Goal: Navigation & Orientation: Find specific page/section

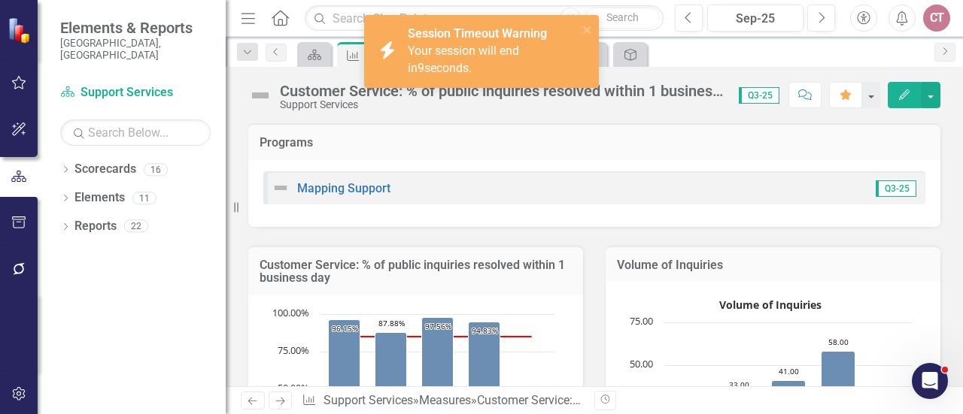
scroll to position [150, 0]
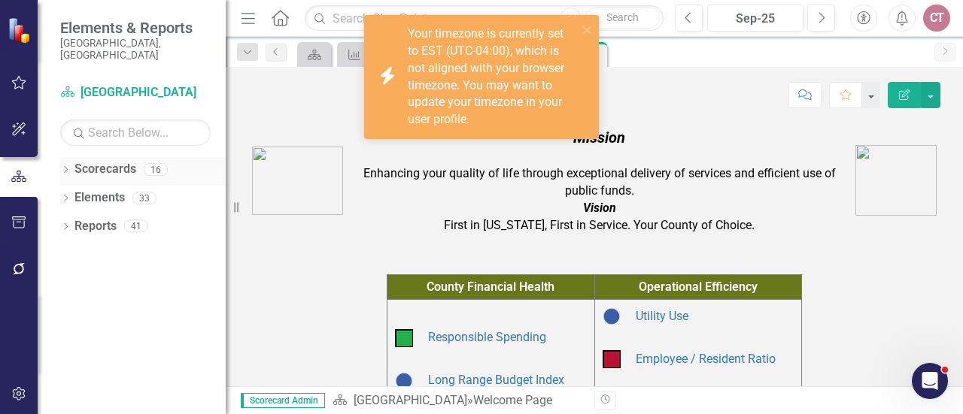
click at [63, 167] on icon "Dropdown" at bounding box center [65, 171] width 11 height 8
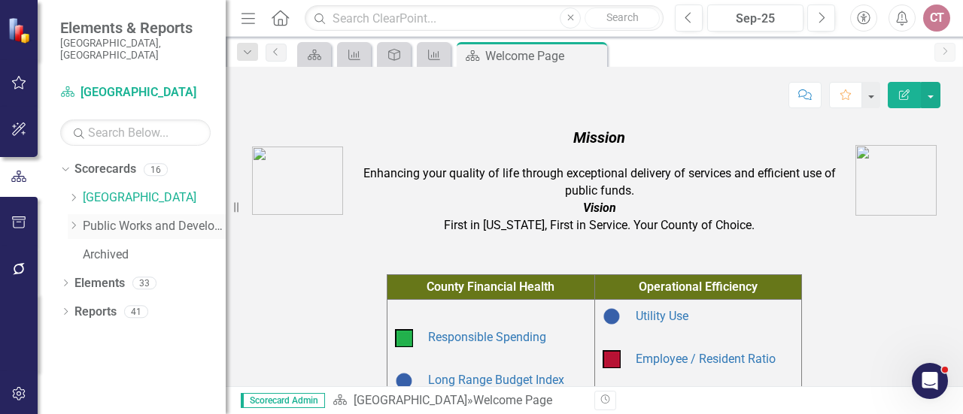
click at [71, 221] on icon "Dropdown" at bounding box center [73, 225] width 11 height 9
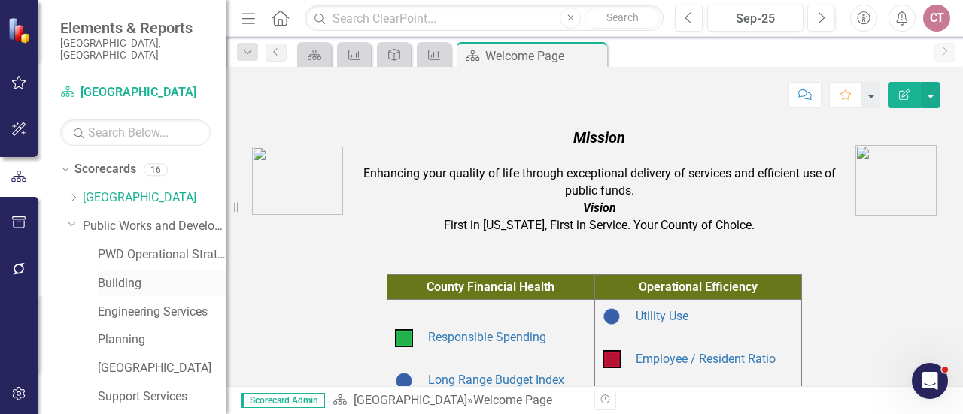
scroll to position [75, 0]
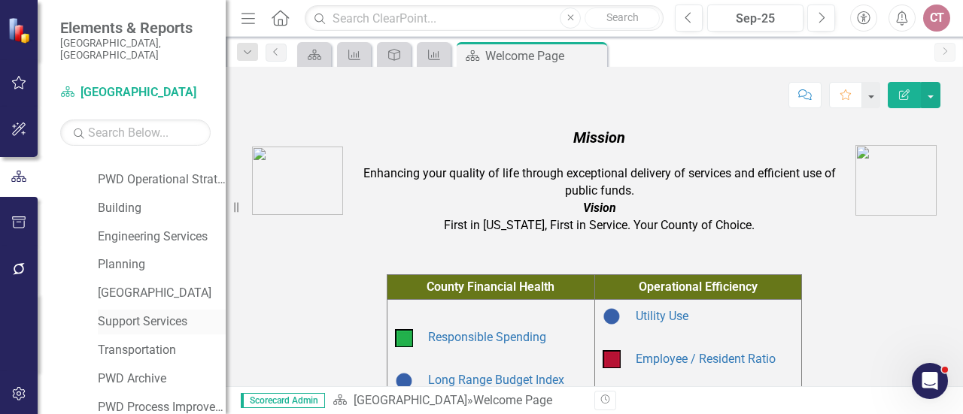
click at [117, 314] on link "Support Services" at bounding box center [162, 322] width 128 height 17
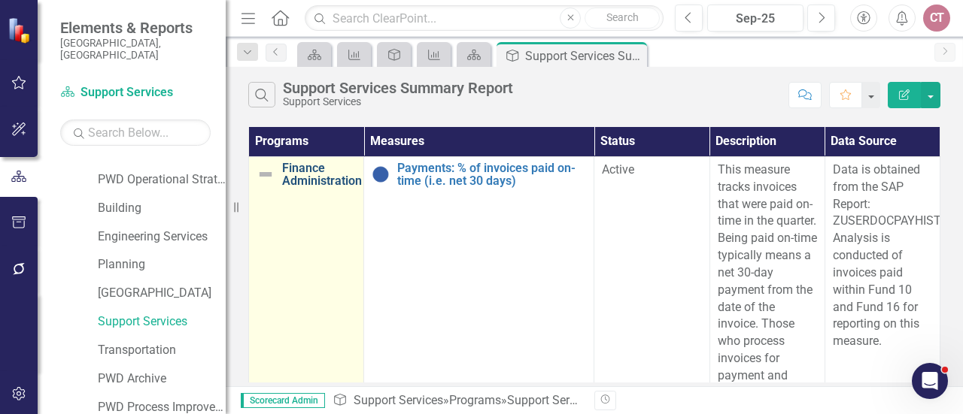
click at [333, 178] on link "Finance Administration" at bounding box center [322, 175] width 80 height 26
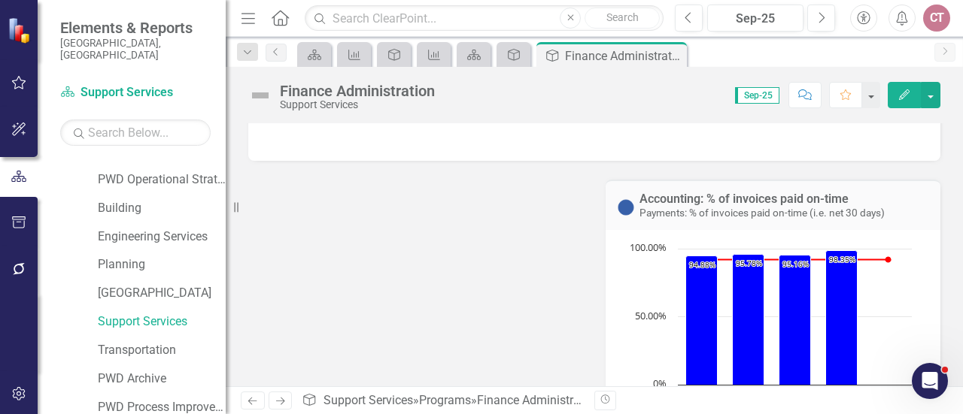
scroll to position [301, 0]
